Goal: Task Accomplishment & Management: Complete application form

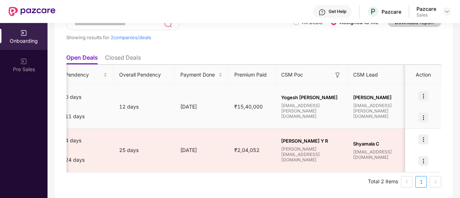
scroll to position [0, 457]
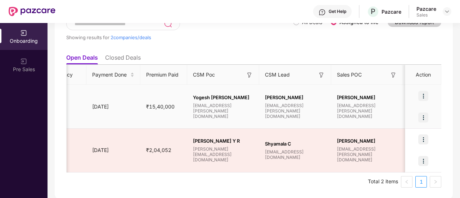
click at [424, 117] on img at bounding box center [423, 118] width 10 height 10
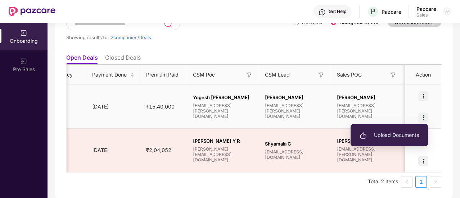
click at [401, 138] on span "Upload Documents" at bounding box center [388, 135] width 59 height 8
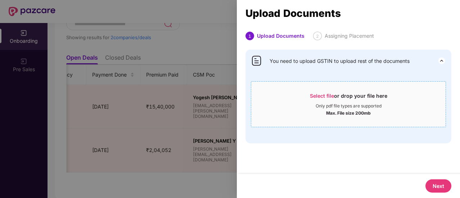
click at [320, 90] on span "Select file or drop your file here Only pdf file types are supported Max. File …" at bounding box center [348, 104] width 194 height 35
click at [211, 126] on div at bounding box center [230, 99] width 460 height 198
